Goal: Task Accomplishment & Management: Manage account settings

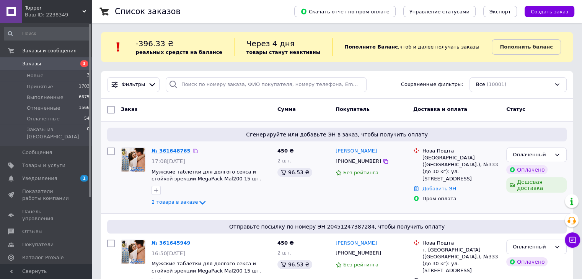
click at [163, 151] on link "№ 361648765" at bounding box center [170, 151] width 39 height 6
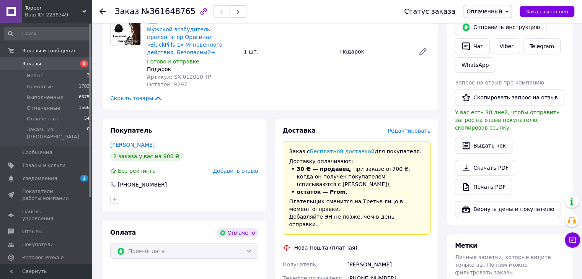
scroll to position [314, 0]
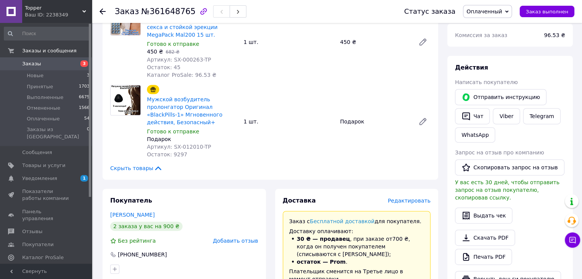
click at [139, 211] on div "Покупатель Луньов Віталій 2 заказа у вас на 900 ₴ Без рейтинга Добавить отзыв +…" at bounding box center [183, 235] width 163 height 93
click at [139, 213] on link "[PERSON_NAME]" at bounding box center [132, 215] width 44 height 6
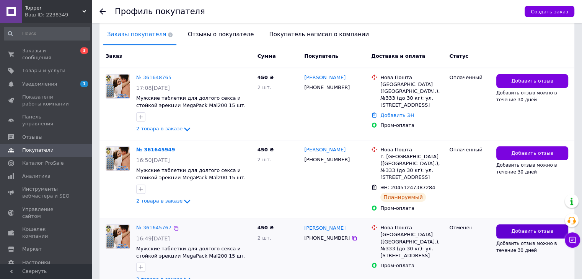
scroll to position [164, 0]
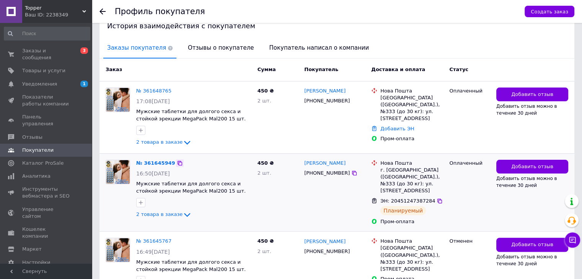
click at [177, 160] on icon at bounding box center [180, 163] width 6 height 6
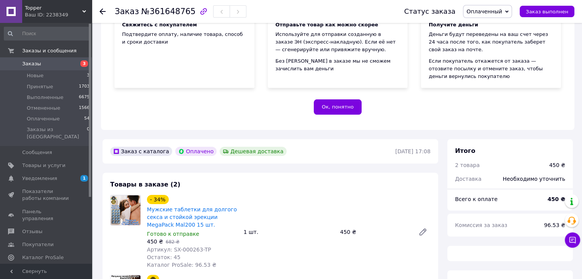
scroll to position [191, 0]
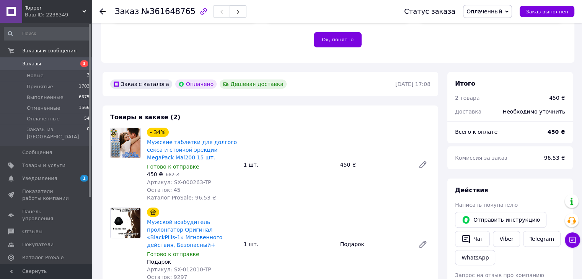
click at [163, 14] on span "№361648765" at bounding box center [168, 11] width 54 height 9
copy span "361648765"
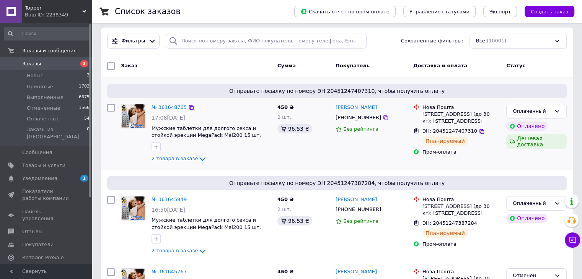
scroll to position [76, 0]
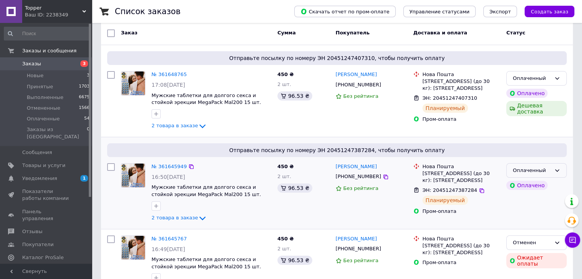
click at [518, 173] on div "Оплаченный" at bounding box center [531, 171] width 38 height 8
click at [522, 213] on li "Отменен" at bounding box center [536, 214] width 60 height 14
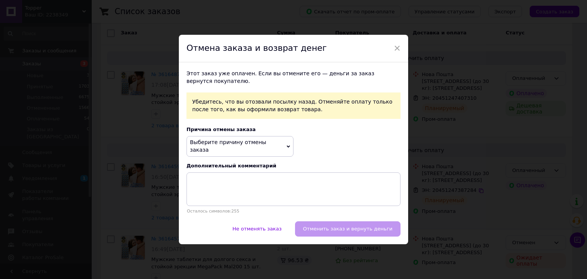
click at [526, 143] on div "× Отмена заказа и возврат денег Этот заказ уже оплачен. Если вы отмените его — …" at bounding box center [293, 139] width 587 height 279
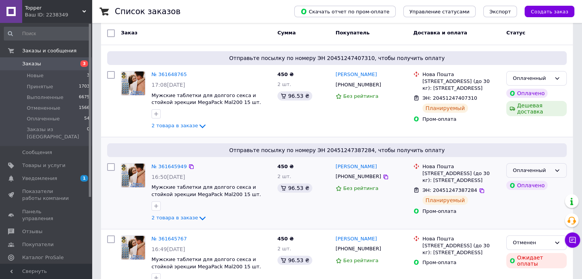
click at [534, 177] on div "Оплаченный" at bounding box center [536, 170] width 60 height 15
click at [486, 211] on div "Пром-оплата" at bounding box center [461, 211] width 78 height 7
click at [527, 167] on div "Оплаченный" at bounding box center [531, 171] width 38 height 8
click at [529, 212] on li "Отменен" at bounding box center [536, 214] width 60 height 14
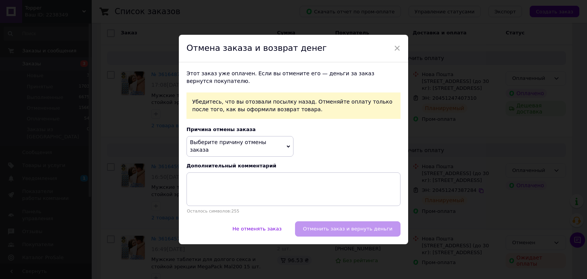
click at [253, 148] on span "Выберите причину отмены заказа" at bounding box center [228, 146] width 76 height 14
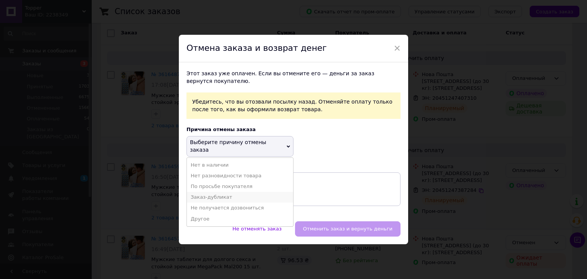
click at [225, 194] on li "Заказ-дубликат" at bounding box center [240, 197] width 106 height 11
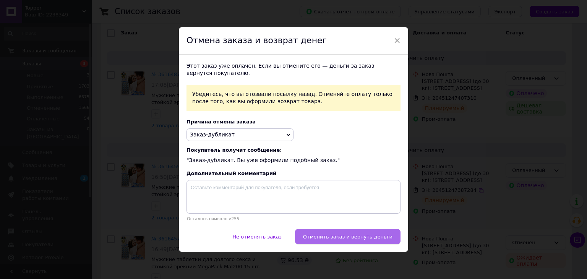
click at [379, 238] on span "Отменить заказ и вернуть деньги" at bounding box center [347, 237] width 89 height 6
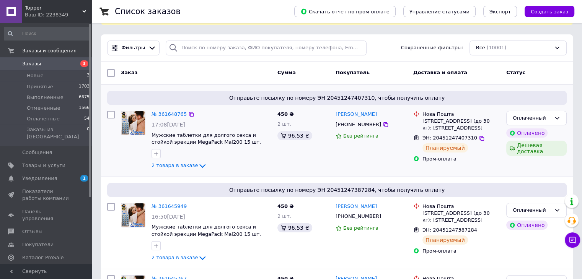
scroll to position [115, 0]
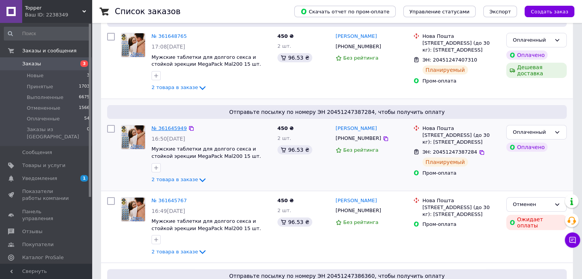
click at [174, 125] on link "№ 361645949" at bounding box center [168, 128] width 35 height 6
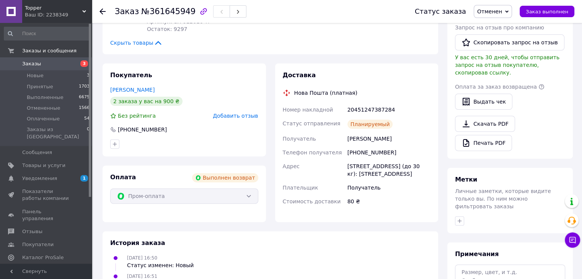
scroll to position [229, 0]
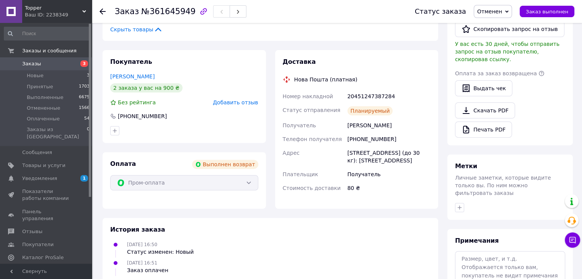
click at [49, 60] on link "Заказы 3" at bounding box center [47, 63] width 94 height 13
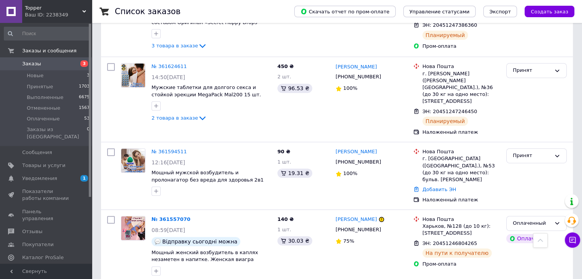
scroll to position [382, 0]
